Goal: Submit feedback/report problem

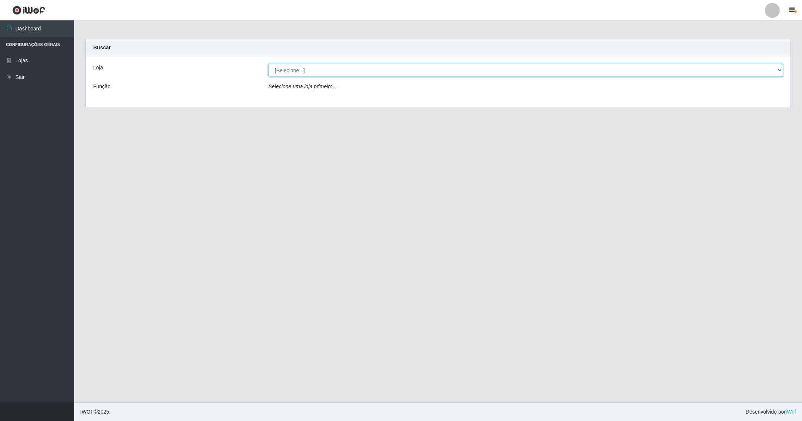
click at [301, 67] on select "[Selecione...] SuperShow - Asa Norte" at bounding box center [525, 70] width 515 height 13
select select "71"
click at [268, 64] on select "[Selecione...] SuperShow - Asa Norte" at bounding box center [525, 70] width 515 height 13
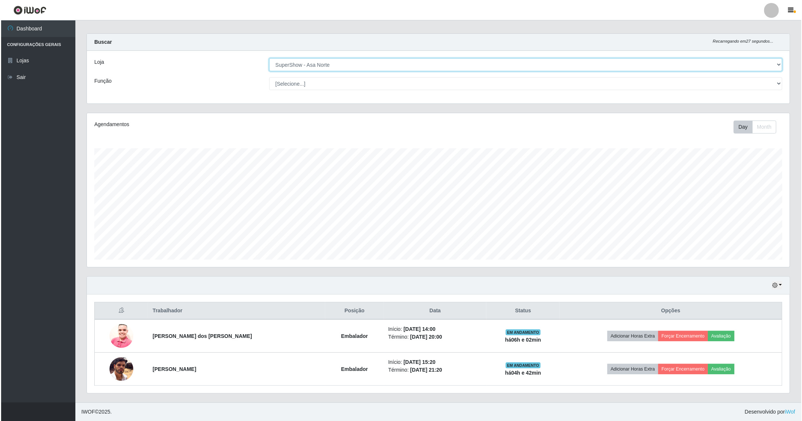
scroll to position [8, 0]
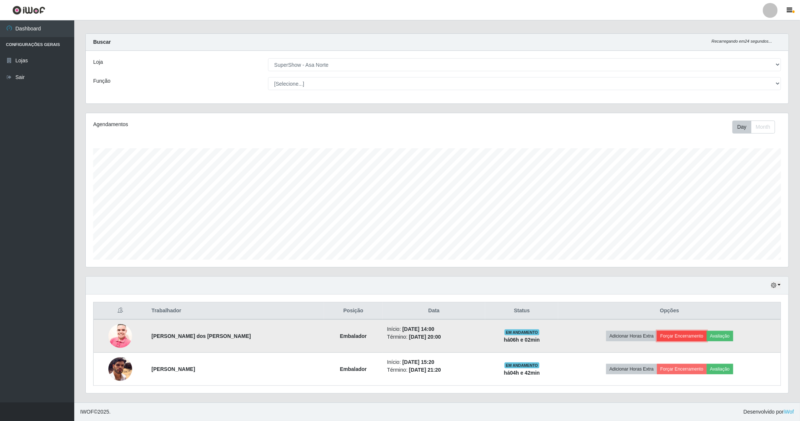
click at [692, 336] on button "Forçar Encerramento" at bounding box center [682, 336] width 50 height 10
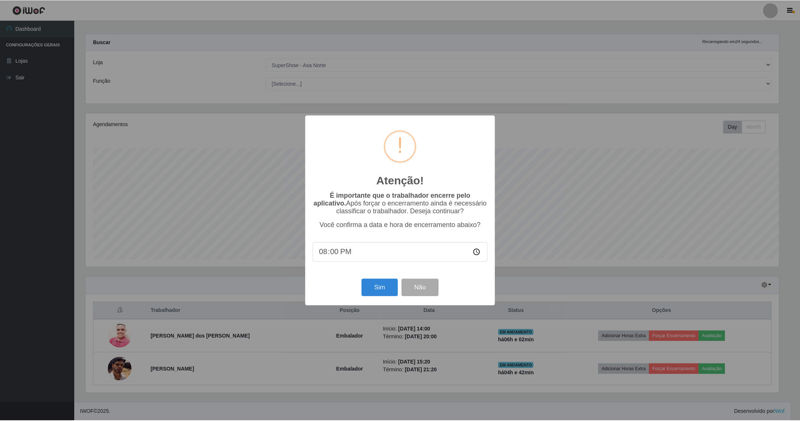
scroll to position [155, 695]
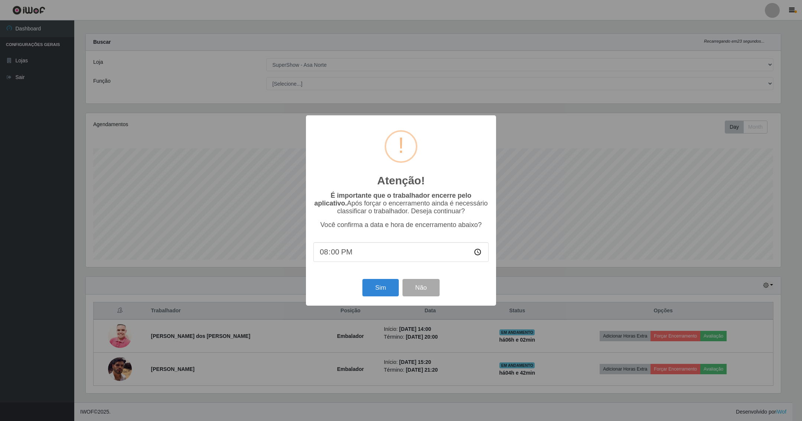
drag, startPoint x: 543, startPoint y: 111, endPoint x: 557, endPoint y: 309, distance: 198.4
click at [544, 111] on div "Atenção! × É importante que o trabalhador encerre pelo aplicativo. Após forçar …" at bounding box center [401, 210] width 802 height 421
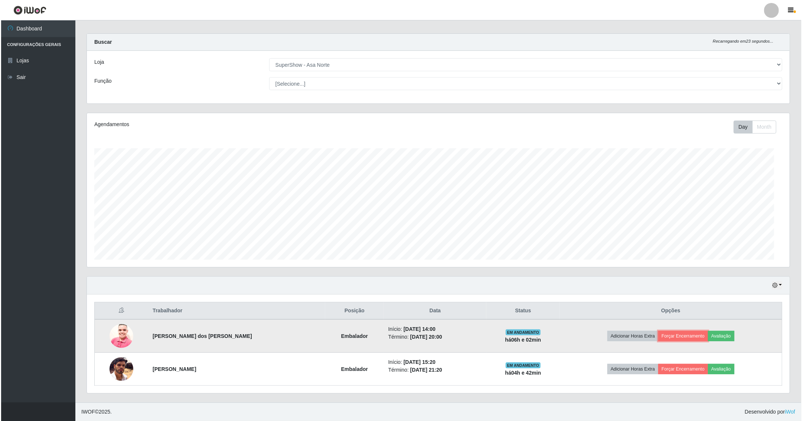
scroll to position [155, 702]
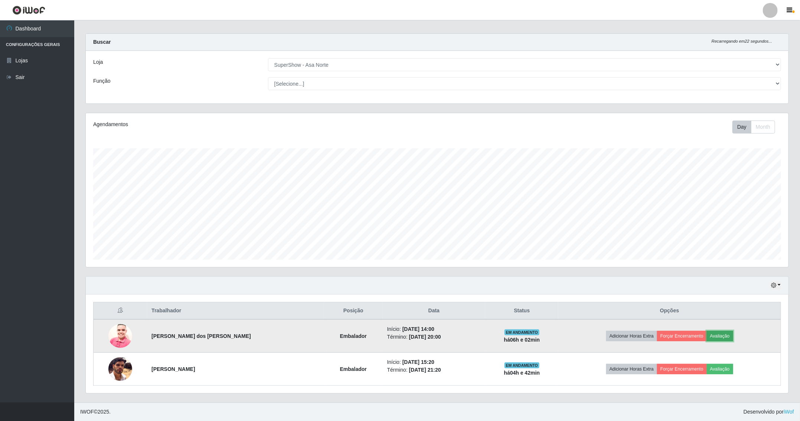
click at [718, 331] on button "Avaliação" at bounding box center [720, 336] width 26 height 10
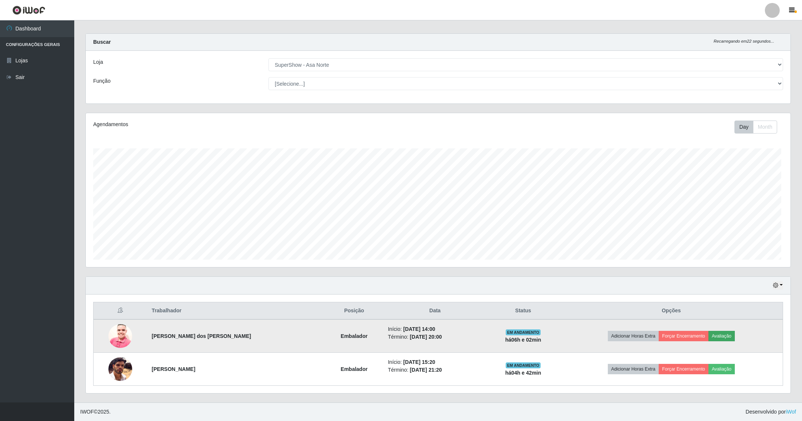
scroll to position [155, 695]
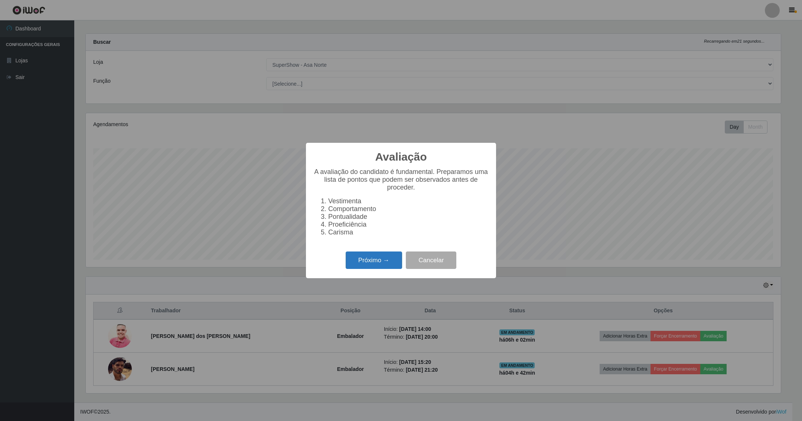
click at [369, 262] on button "Próximo →" at bounding box center [374, 260] width 56 height 17
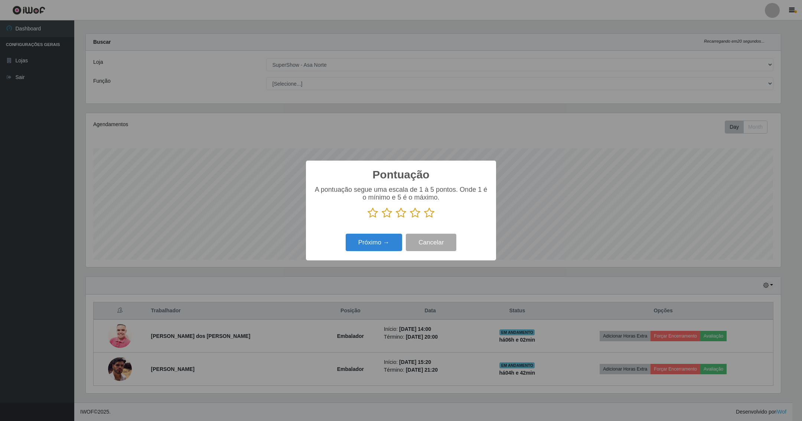
drag, startPoint x: 430, startPoint y: 216, endPoint x: 401, endPoint y: 242, distance: 38.9
click at [428, 221] on div "A pontuação segue uma escala de 1 à 5 pontos. Onde 1 é o mínimo e 5 é o máximo." at bounding box center [400, 205] width 175 height 39
drag, startPoint x: 427, startPoint y: 215, endPoint x: 365, endPoint y: 254, distance: 73.2
click at [424, 217] on icon at bounding box center [429, 213] width 10 height 11
click at [424, 219] on input "radio" at bounding box center [424, 219] width 0 height 0
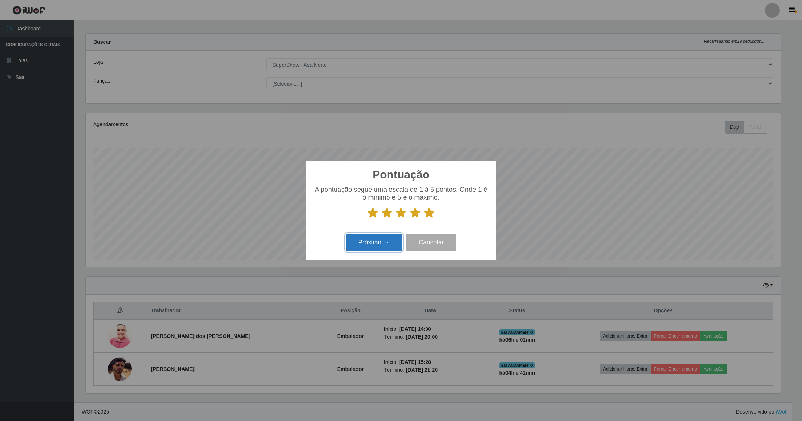
click at [374, 244] on button "Próximo →" at bounding box center [374, 242] width 56 height 17
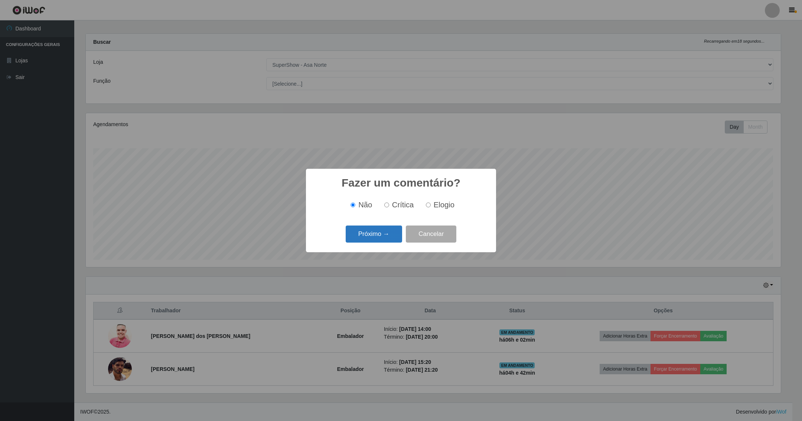
click at [373, 240] on button "Próximo →" at bounding box center [374, 234] width 56 height 17
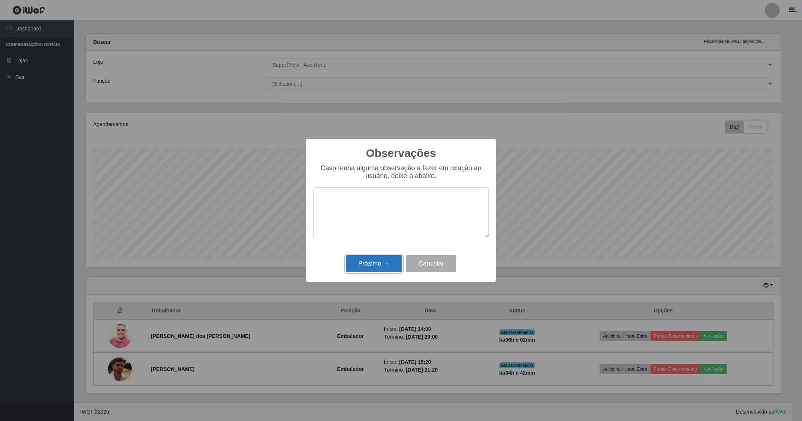
click at [373, 263] on button "Próximo →" at bounding box center [374, 263] width 56 height 17
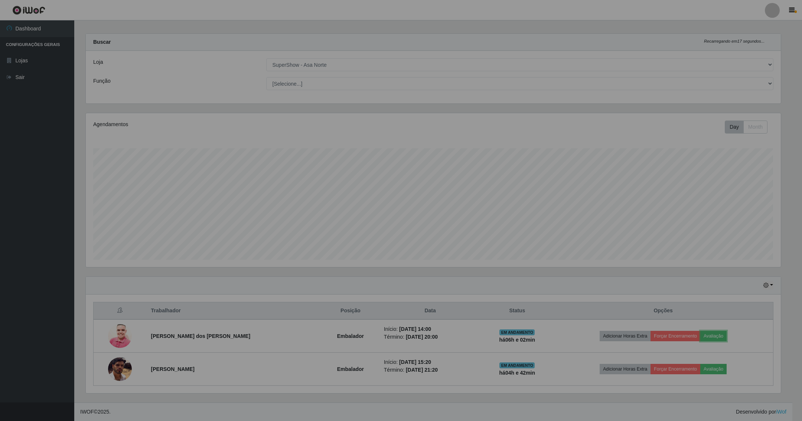
scroll to position [155, 702]
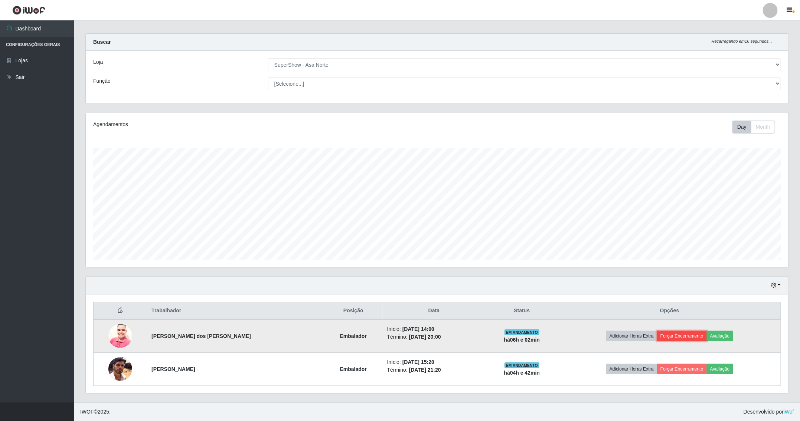
click at [683, 339] on button "Forçar Encerramento" at bounding box center [682, 336] width 50 height 10
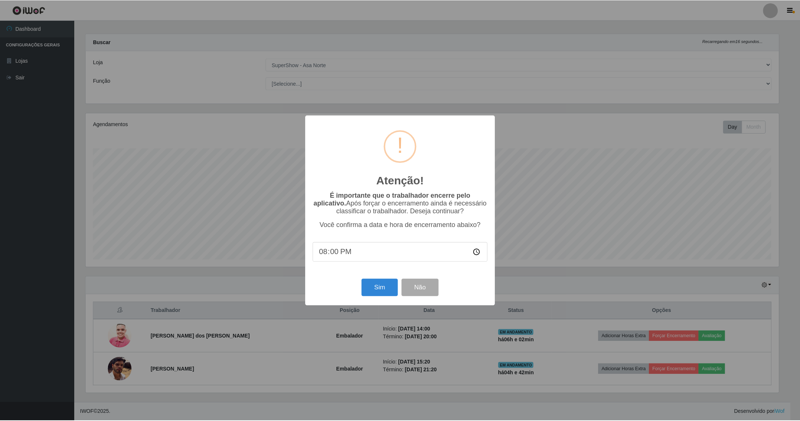
scroll to position [155, 695]
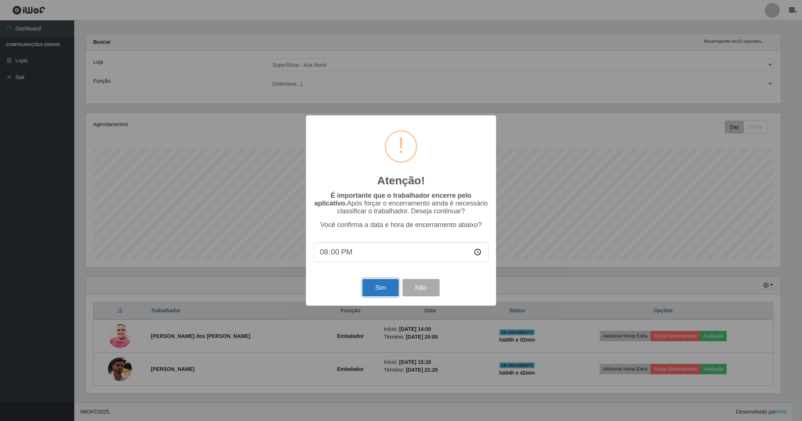
click at [377, 287] on button "Sim" at bounding box center [380, 287] width 36 height 17
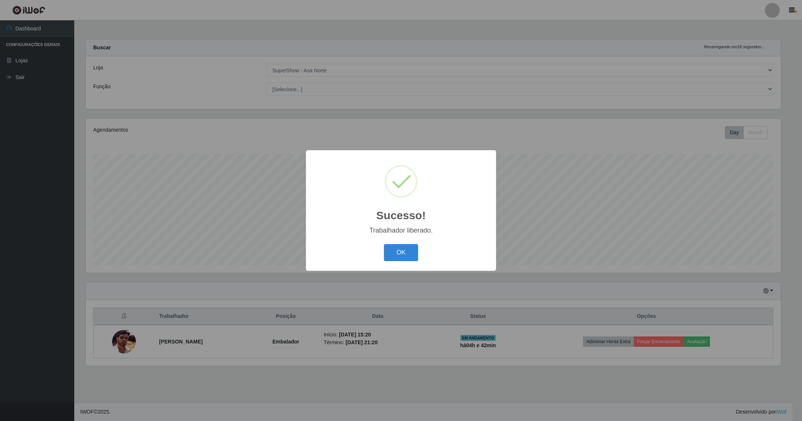
click at [384, 244] on button "OK" at bounding box center [401, 252] width 35 height 17
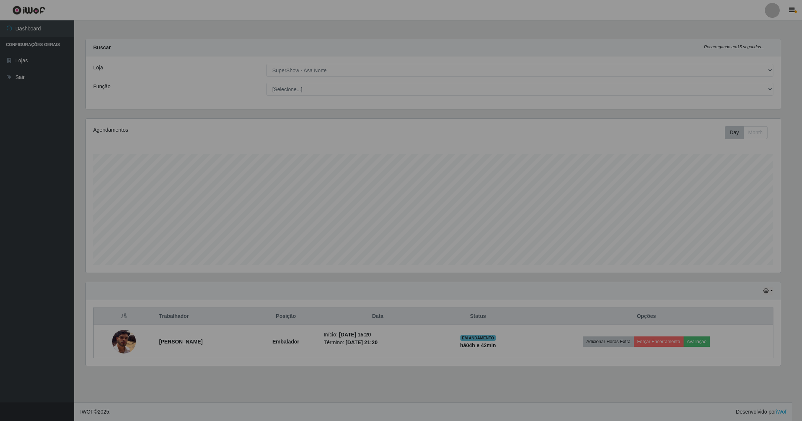
scroll to position [155, 704]
